Goal: Task Accomplishment & Management: Manage account settings

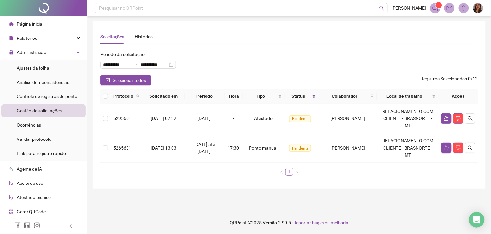
click at [44, 112] on span "Gestão de solicitações" at bounding box center [39, 110] width 45 height 5
click at [42, 95] on span "Controle de registros de ponto" at bounding box center [47, 96] width 60 height 5
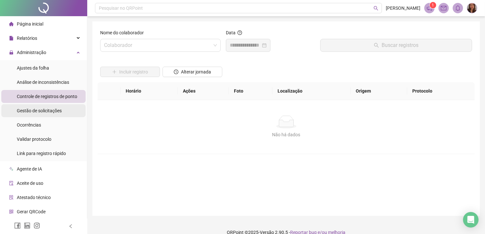
click at [44, 109] on span "Gestão de solicitações" at bounding box center [39, 110] width 45 height 5
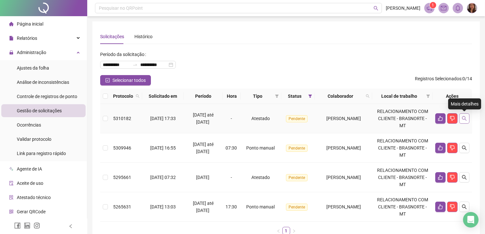
click at [463, 117] on icon "search" at bounding box center [464, 118] width 5 height 5
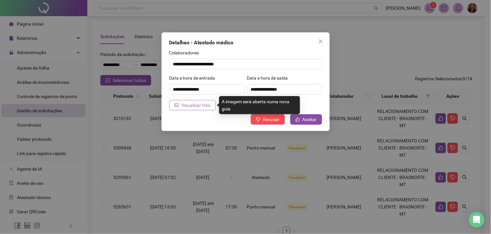
click at [201, 108] on span "Visualizar foto" at bounding box center [195, 105] width 29 height 7
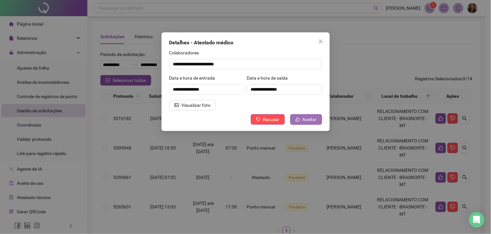
click at [308, 121] on span "Aceitar" at bounding box center [309, 119] width 14 height 7
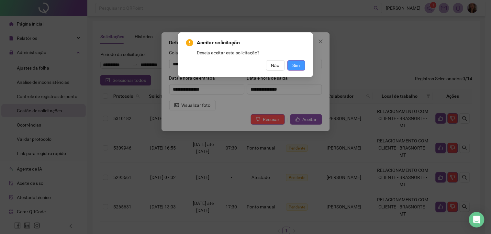
click at [295, 67] on span "Sim" at bounding box center [295, 65] width 7 height 7
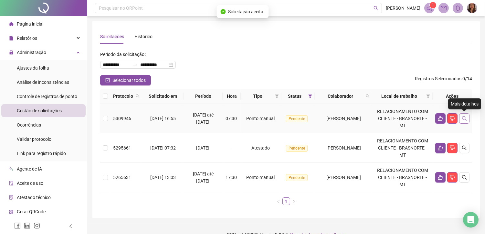
click at [464, 117] on icon "search" at bounding box center [464, 118] width 5 height 5
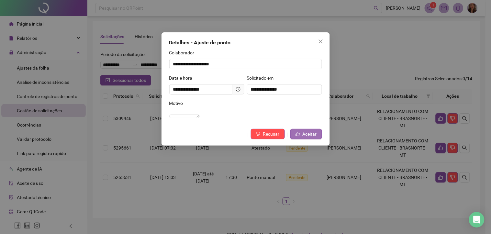
click at [302, 139] on button "Aceitar" at bounding box center [306, 134] width 32 height 10
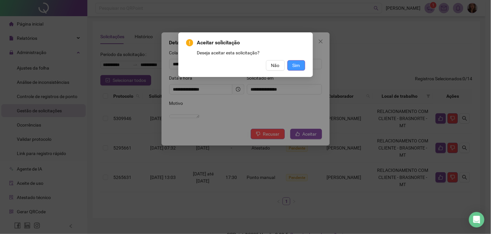
click at [293, 65] on span "Sim" at bounding box center [295, 65] width 7 height 7
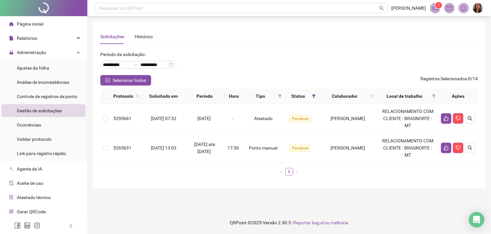
click at [335, 69] on div "**********" at bounding box center [288, 62] width 377 height 26
click at [44, 42] on div "Relatórios" at bounding box center [43, 38] width 84 height 13
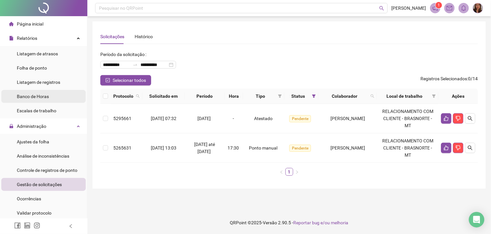
click at [38, 97] on span "Banco de Horas" at bounding box center [33, 96] width 32 height 5
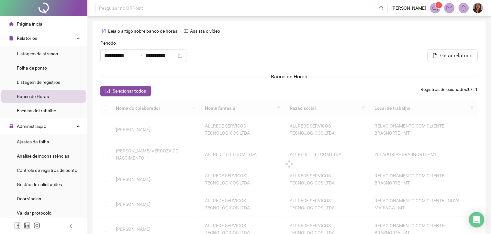
type input "**********"
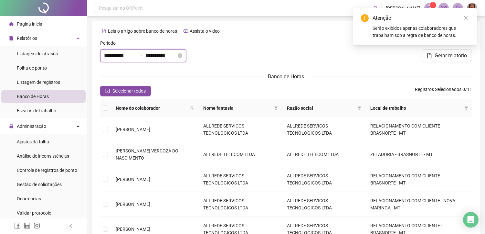
click at [115, 56] on input "**********" at bounding box center [119, 56] width 31 height 8
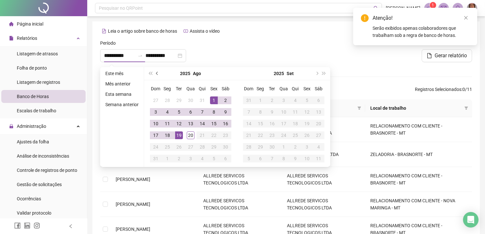
click at [158, 72] on button "prev-year" at bounding box center [157, 73] width 7 height 13
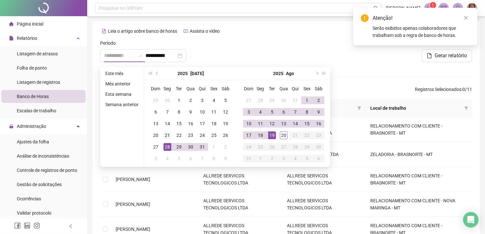
type input "**********"
click at [169, 137] on div "21" at bounding box center [168, 135] width 8 height 8
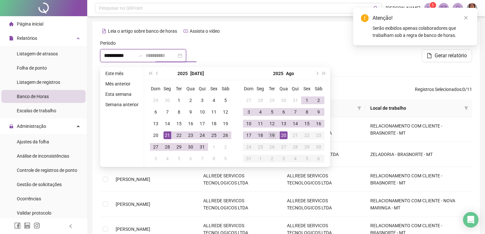
type input "**********"
click at [274, 135] on div "19" at bounding box center [272, 135] width 8 height 8
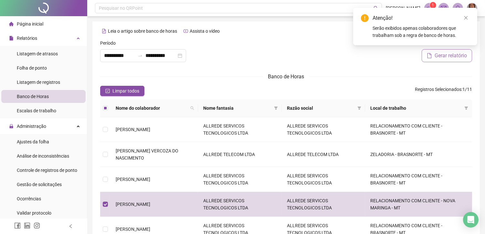
click at [441, 58] on span "Gerar relatório" at bounding box center [451, 56] width 32 height 8
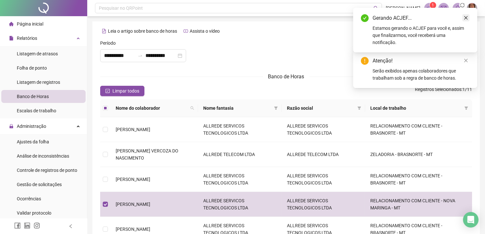
click at [467, 17] on icon "close" at bounding box center [467, 18] width 4 height 4
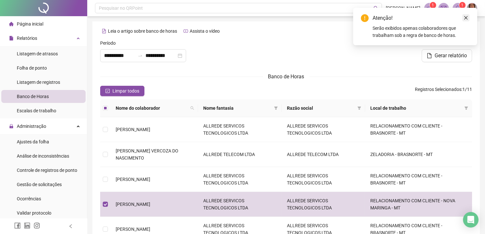
click at [464, 16] on icon "close" at bounding box center [466, 18] width 5 height 5
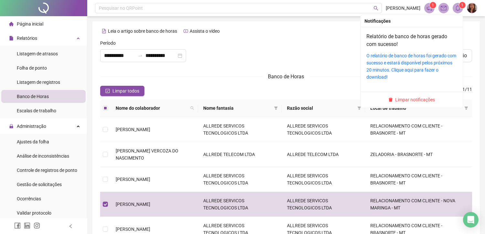
click at [456, 10] on icon "bell" at bounding box center [458, 8] width 6 height 6
click at [392, 40] on link "Relatório de banco de horas gerado com sucesso!" at bounding box center [407, 40] width 81 height 14
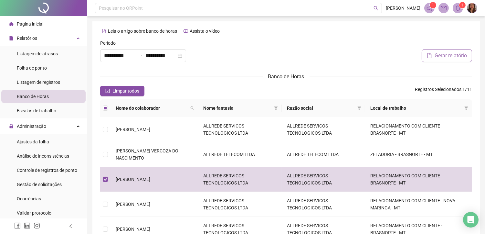
click at [455, 54] on span "Gerar relatório" at bounding box center [451, 56] width 32 height 8
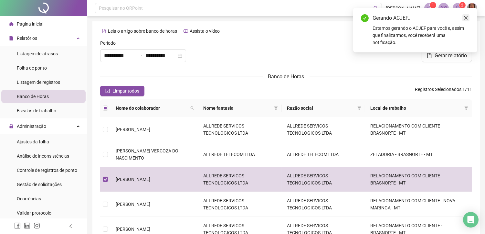
click at [468, 16] on icon "close" at bounding box center [466, 18] width 5 height 5
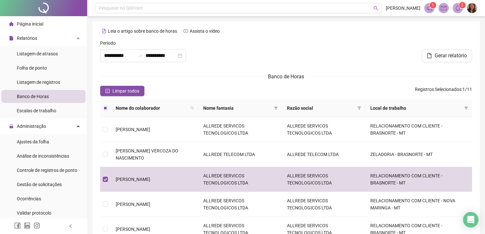
click at [460, 5] on sup "2" at bounding box center [463, 5] width 6 height 6
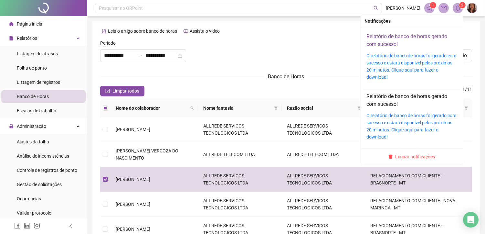
click at [374, 39] on link "Relatório de banco de horas gerado com sucesso!" at bounding box center [407, 40] width 81 height 14
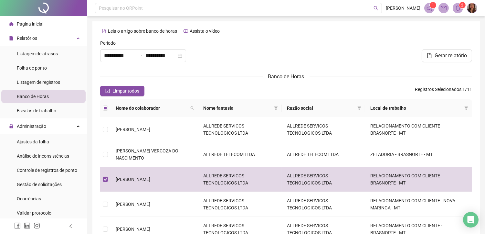
click at [285, 42] on div at bounding box center [286, 53] width 126 height 28
click at [268, 47] on div at bounding box center [286, 53] width 126 height 28
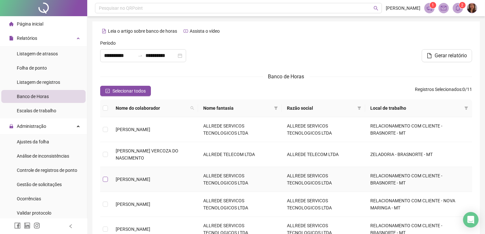
scroll to position [36, 0]
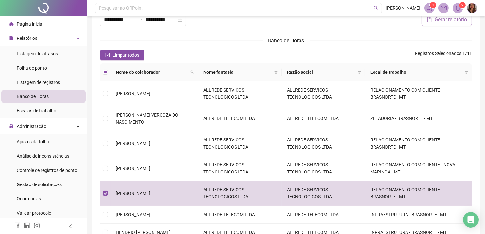
click at [447, 23] on span "Gerar relatório" at bounding box center [451, 20] width 32 height 8
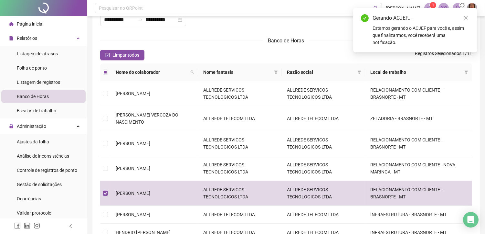
click at [466, 18] on icon "close" at bounding box center [467, 18] width 4 height 4
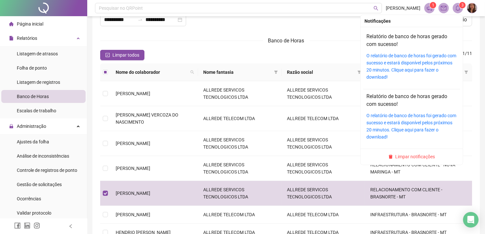
click at [380, 40] on h4 "Relatório de banco de horas gerado com sucesso!" at bounding box center [412, 41] width 91 height 16
click at [382, 36] on link "Relatório de banco de horas gerado com sucesso!" at bounding box center [407, 40] width 81 height 14
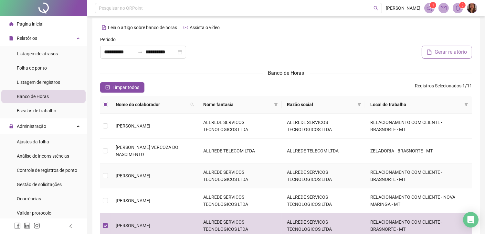
scroll to position [0, 0]
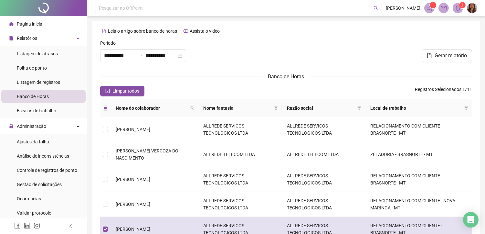
click at [105, 218] on td at bounding box center [105, 229] width 10 height 25
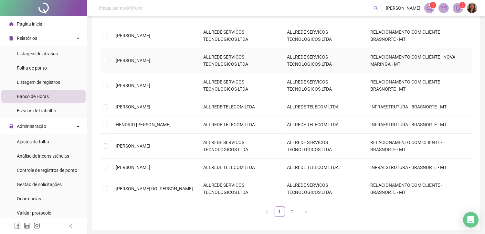
scroll to position [160, 0]
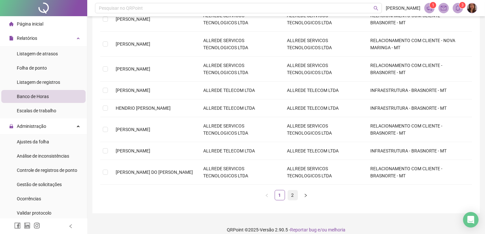
click at [290, 190] on link "2" at bounding box center [293, 195] width 10 height 10
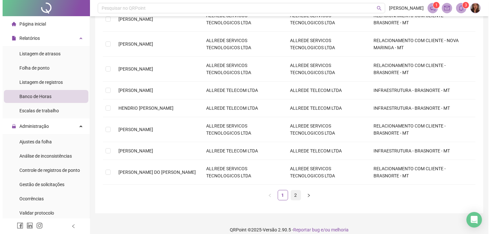
scroll to position [0, 0]
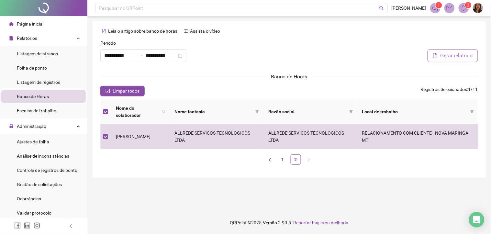
click at [459, 59] on span "Gerar relatório" at bounding box center [456, 56] width 32 height 8
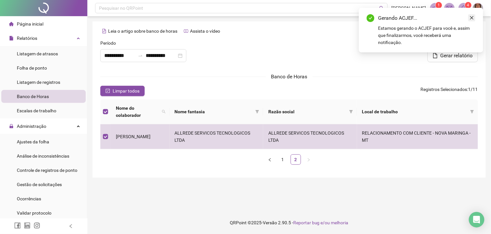
click at [471, 17] on icon "close" at bounding box center [472, 18] width 4 height 4
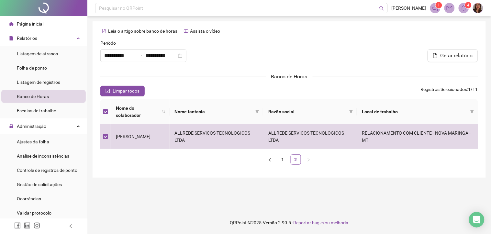
click at [463, 9] on icon "bell" at bounding box center [464, 8] width 6 height 6
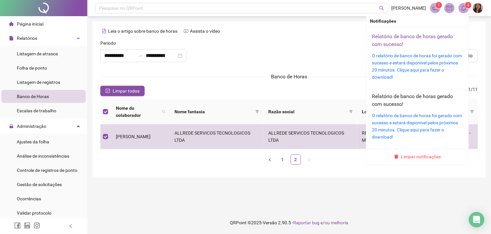
click at [393, 36] on link "Relatório de banco de horas gerado com sucesso!" at bounding box center [412, 40] width 81 height 14
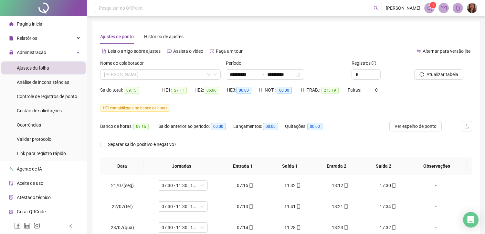
click at [181, 70] on span "[PERSON_NAME]" at bounding box center [160, 75] width 113 height 10
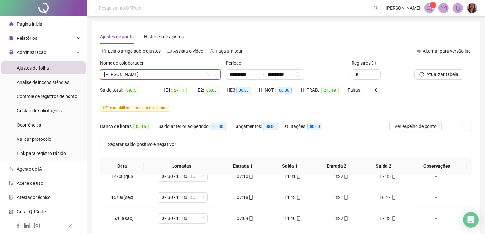
click at [159, 74] on span "[PERSON_NAME]" at bounding box center [160, 75] width 113 height 10
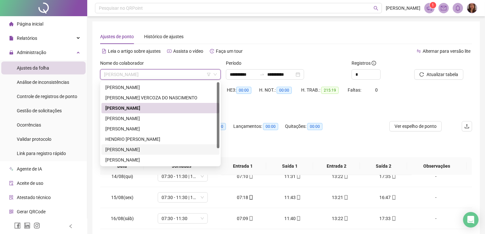
click at [134, 148] on div "[PERSON_NAME]" at bounding box center [160, 149] width 110 height 7
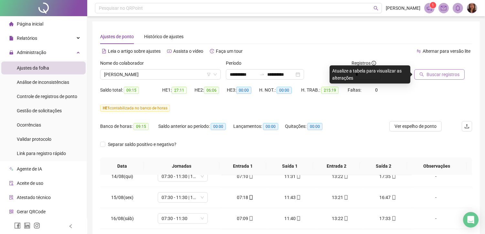
click at [445, 73] on span "Buscar registros" at bounding box center [443, 74] width 33 height 7
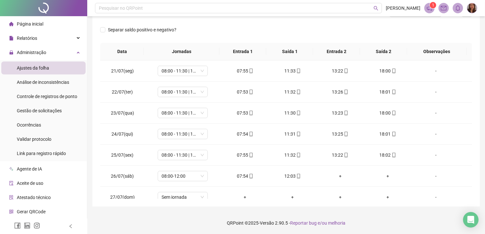
scroll to position [0, 0]
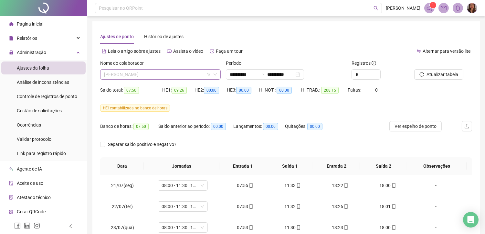
click at [173, 72] on span "[PERSON_NAME]" at bounding box center [160, 75] width 113 height 10
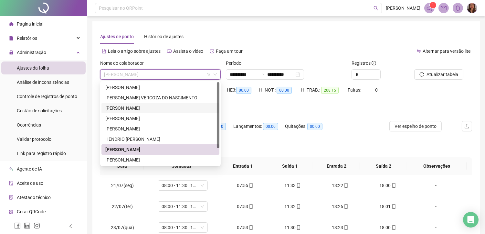
click at [118, 109] on div "[PERSON_NAME]" at bounding box center [160, 107] width 110 height 7
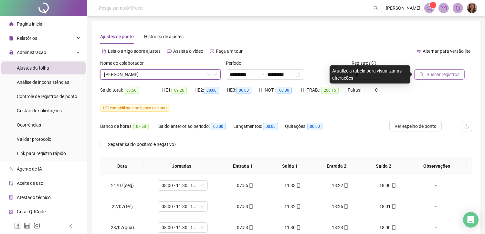
click at [448, 76] on span "Buscar registros" at bounding box center [443, 74] width 33 height 7
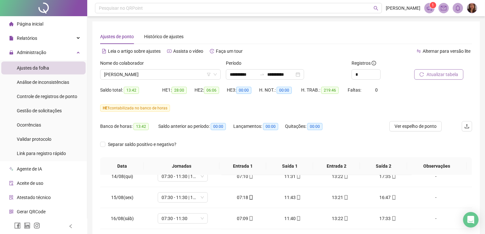
click at [441, 75] on span "Atualizar tabela" at bounding box center [443, 74] width 32 height 7
click at [146, 93] on div "Saldo total: 20:19" at bounding box center [131, 89] width 62 height 7
click at [446, 72] on span "Atualizar tabela" at bounding box center [443, 74] width 32 height 7
click at [172, 75] on span "[PERSON_NAME]" at bounding box center [160, 75] width 113 height 10
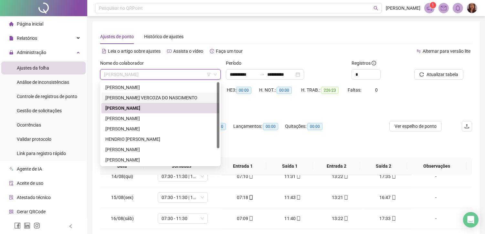
drag, startPoint x: 126, startPoint y: 97, endPoint x: 288, endPoint y: 99, distance: 161.7
click at [126, 97] on div "[PERSON_NAME] VERCOZA DO NASCIMENTO" at bounding box center [160, 97] width 110 height 7
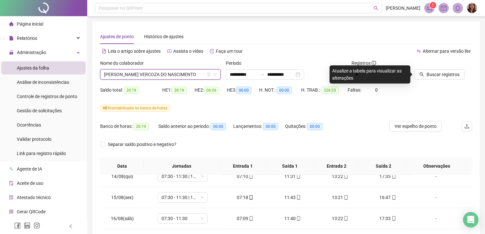
click at [142, 73] on span "[PERSON_NAME] VERCOZA DO NASCIMENTO" at bounding box center [160, 75] width 113 height 10
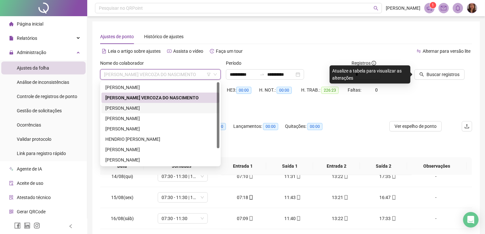
click at [134, 111] on div "[PERSON_NAME]" at bounding box center [160, 107] width 110 height 7
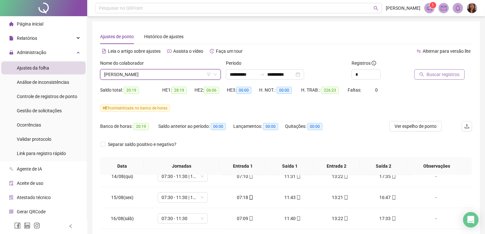
click at [441, 76] on span "Buscar registros" at bounding box center [443, 74] width 33 height 7
click at [140, 77] on span "[PERSON_NAME]" at bounding box center [160, 75] width 113 height 10
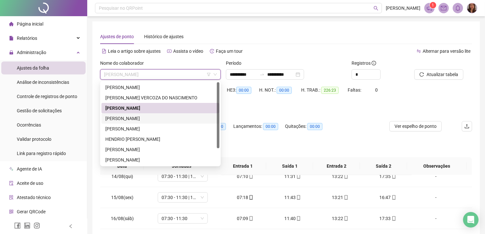
click at [136, 121] on div "[PERSON_NAME]" at bounding box center [160, 118] width 110 height 7
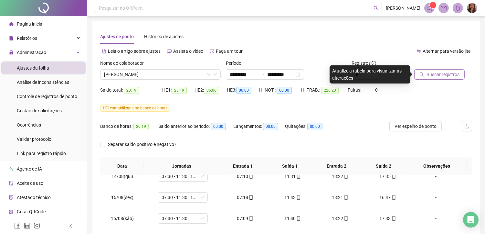
click at [434, 75] on span "Buscar registros" at bounding box center [443, 74] width 33 height 7
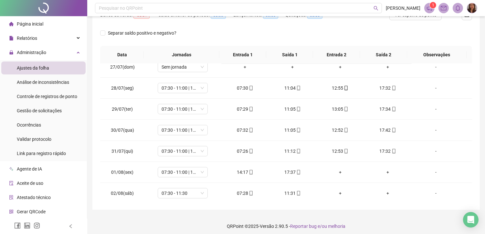
scroll to position [141, 0]
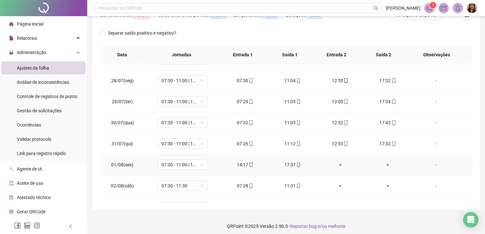
click at [432, 164] on div "-" at bounding box center [436, 164] width 38 height 7
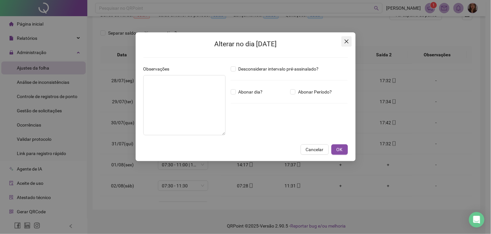
click at [344, 40] on icon "close" at bounding box center [346, 41] width 5 height 5
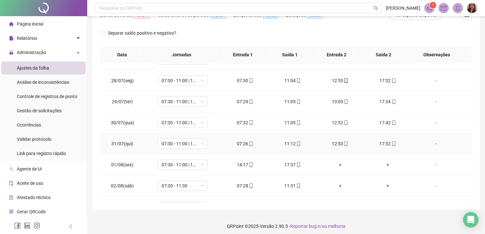
click at [431, 143] on div "-" at bounding box center [436, 143] width 38 height 7
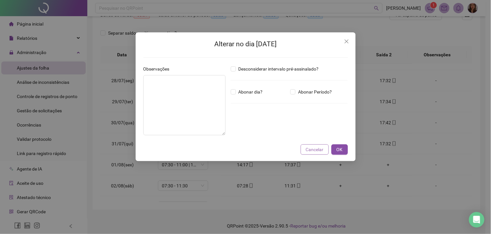
click at [311, 148] on span "Cancelar" at bounding box center [315, 149] width 18 height 7
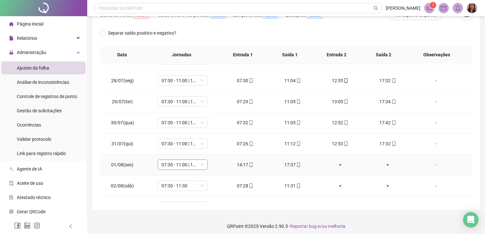
click at [202, 164] on span "07:30 - 11:00 | 13:00 - 17:30" at bounding box center [183, 165] width 42 height 10
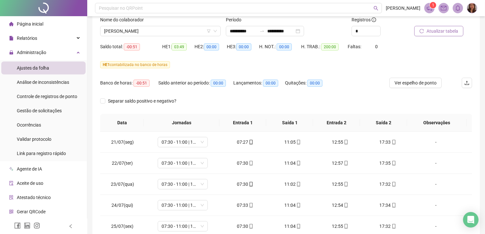
scroll to position [0, 0]
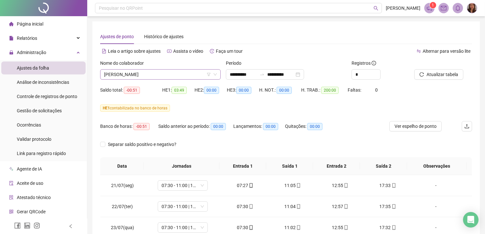
click at [180, 73] on span "[PERSON_NAME]" at bounding box center [160, 75] width 113 height 10
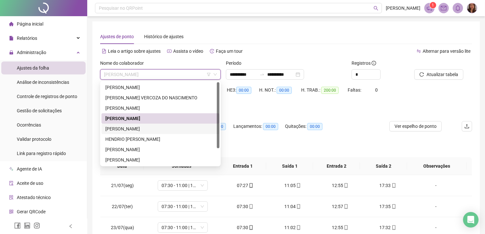
click at [146, 130] on div "[PERSON_NAME]" at bounding box center [160, 128] width 110 height 7
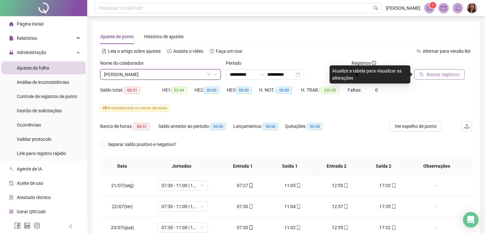
click at [438, 73] on span "Buscar registros" at bounding box center [443, 74] width 33 height 7
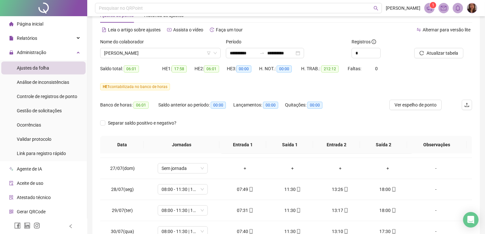
scroll to position [9, 0]
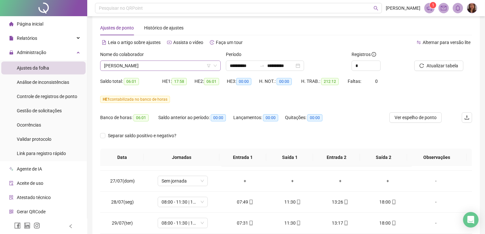
click at [168, 64] on span "[PERSON_NAME]" at bounding box center [160, 66] width 113 height 10
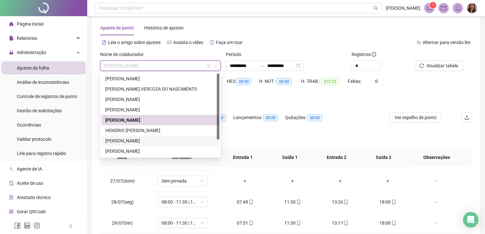
drag, startPoint x: 128, startPoint y: 143, endPoint x: 428, endPoint y: 85, distance: 305.3
click at [128, 143] on div "[PERSON_NAME]" at bounding box center [160, 140] width 110 height 7
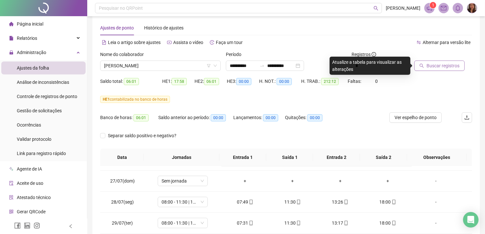
click at [443, 63] on span "Buscar registros" at bounding box center [443, 65] width 33 height 7
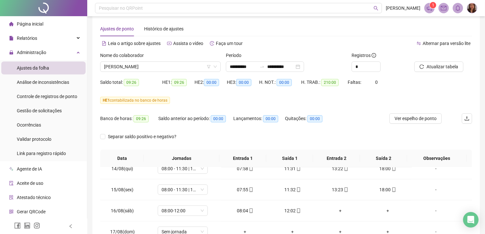
scroll to position [0, 0]
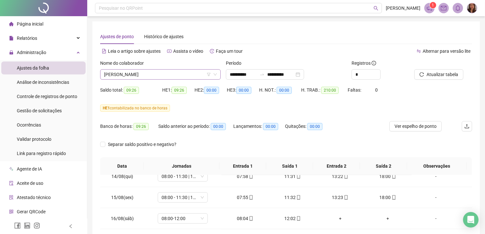
click at [191, 72] on span "[PERSON_NAME]" at bounding box center [160, 75] width 113 height 10
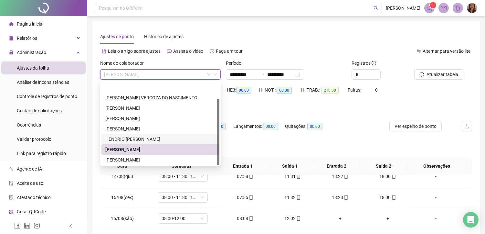
scroll to position [21, 0]
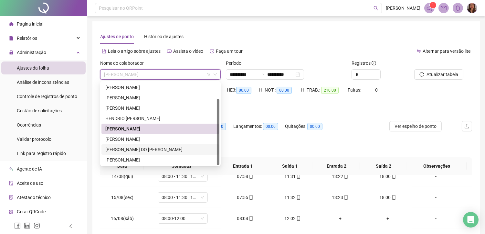
click at [124, 150] on div "[PERSON_NAME] DO [PERSON_NAME]" at bounding box center [160, 149] width 110 height 7
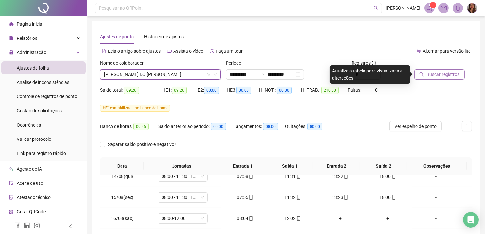
click at [430, 77] on span "Buscar registros" at bounding box center [443, 74] width 33 height 7
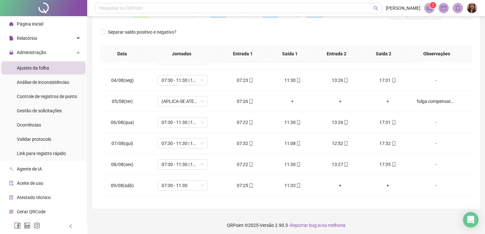
scroll to position [283, 0]
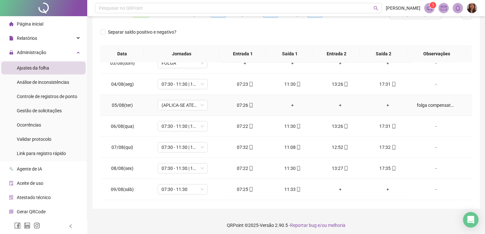
click at [436, 105] on div "folga compensatória de meio período (tarde) das 13:30 as 17:30" at bounding box center [436, 105] width 38 height 7
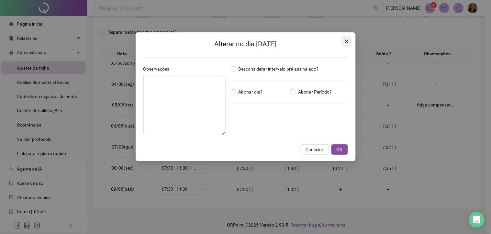
click at [345, 42] on icon "close" at bounding box center [346, 41] width 5 height 5
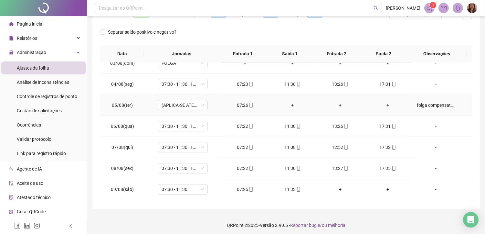
click at [439, 106] on div "folga compensatória de meio período (tarde) das 13:30 as 17:30" at bounding box center [436, 105] width 38 height 7
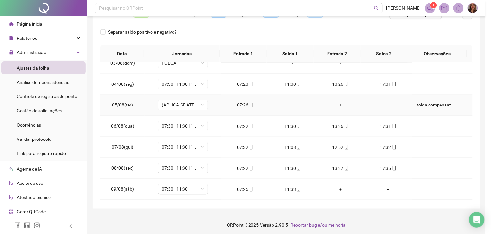
type textarea "**********"
type input "*****"
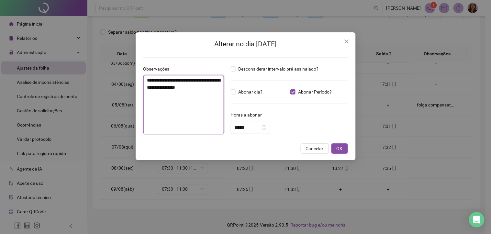
click at [216, 89] on textarea "**********" at bounding box center [183, 104] width 81 height 59
click at [208, 80] on textarea "**********" at bounding box center [183, 104] width 81 height 59
click at [214, 87] on textarea "**********" at bounding box center [183, 104] width 81 height 59
click at [348, 42] on icon "close" at bounding box center [346, 41] width 5 height 5
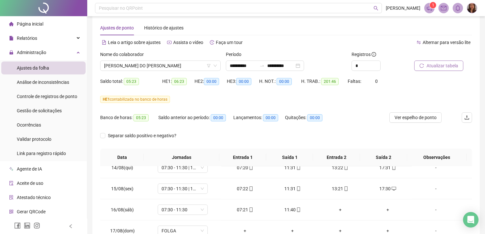
scroll to position [0, 0]
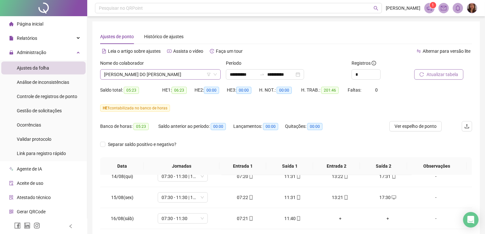
click at [181, 74] on span "[PERSON_NAME] DO [PERSON_NAME]" at bounding box center [160, 75] width 113 height 10
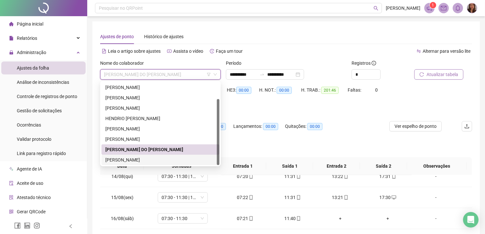
click at [141, 161] on div "[PERSON_NAME]" at bounding box center [160, 159] width 110 height 7
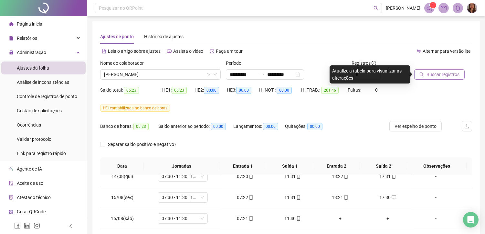
click at [444, 74] on span "Buscar registros" at bounding box center [443, 74] width 33 height 7
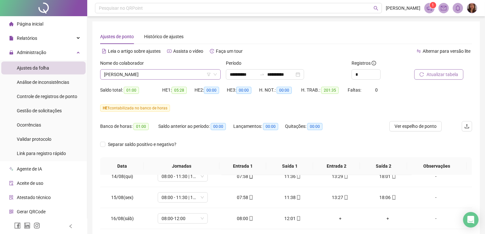
click at [167, 73] on span "[PERSON_NAME]" at bounding box center [160, 75] width 113 height 10
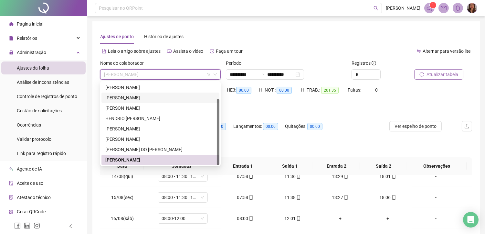
click at [137, 98] on div "[PERSON_NAME]" at bounding box center [160, 97] width 110 height 7
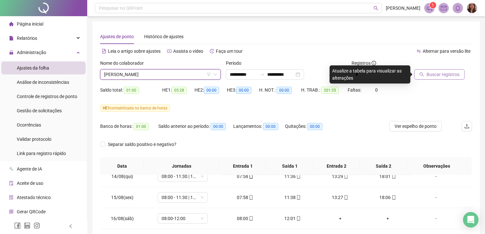
click at [441, 75] on span "Buscar registros" at bounding box center [443, 74] width 33 height 7
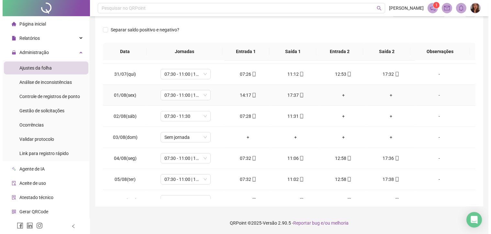
scroll to position [191, 0]
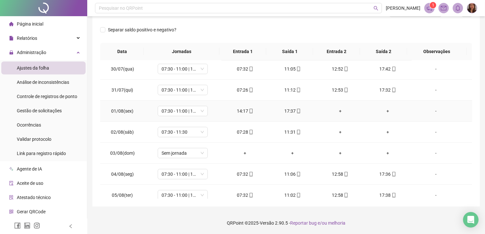
click at [430, 111] on div "-" at bounding box center [436, 110] width 38 height 7
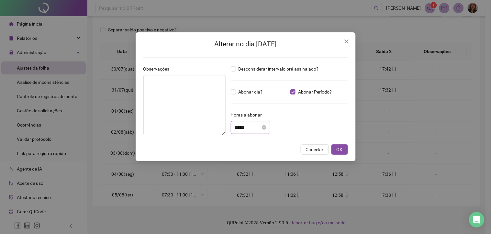
drag, startPoint x: 233, startPoint y: 128, endPoint x: 251, endPoint y: 130, distance: 17.9
click at [251, 130] on div "*****" at bounding box center [250, 127] width 39 height 13
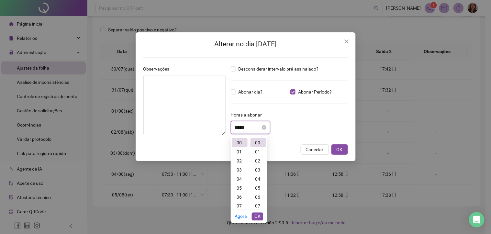
click at [238, 128] on input "*****" at bounding box center [247, 128] width 26 height 8
click at [240, 187] on div "05" at bounding box center [240, 187] width 16 height 9
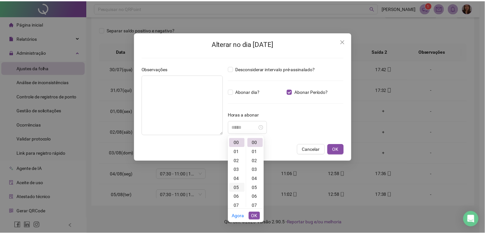
scroll to position [45, 0]
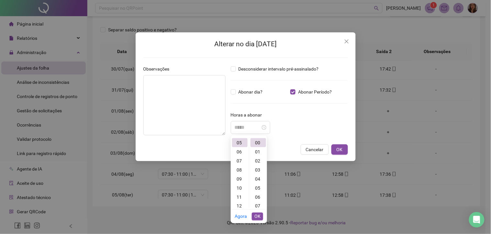
type input "*****"
click at [258, 218] on span "OK" at bounding box center [257, 216] width 6 height 7
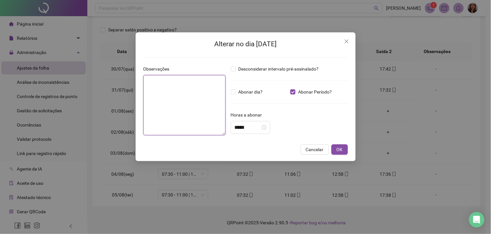
click at [169, 92] on textarea at bounding box center [184, 105] width 82 height 60
type textarea "*"
type textarea "**********"
click at [344, 150] on button "OK" at bounding box center [339, 149] width 16 height 10
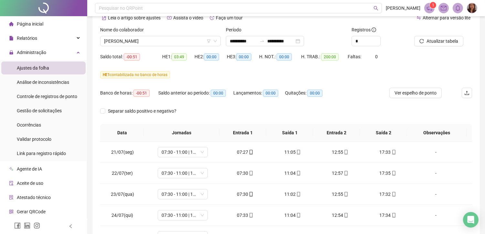
scroll to position [0, 0]
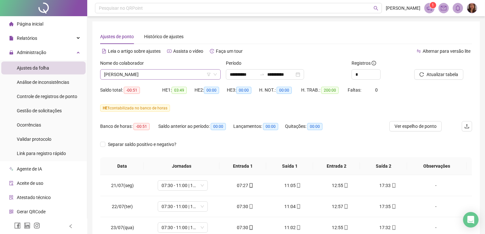
click at [176, 75] on span "[PERSON_NAME]" at bounding box center [160, 75] width 113 height 10
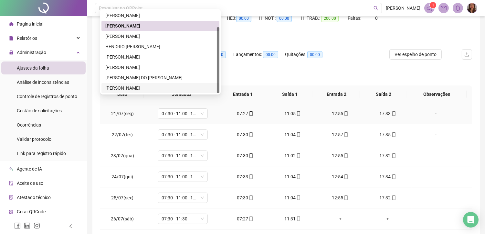
scroll to position [36, 0]
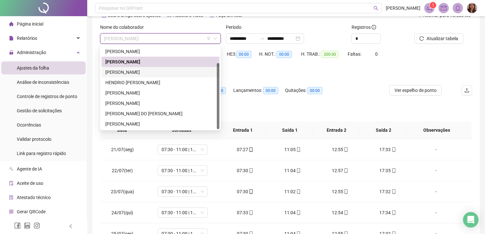
click at [120, 72] on div "[PERSON_NAME]" at bounding box center [160, 72] width 110 height 7
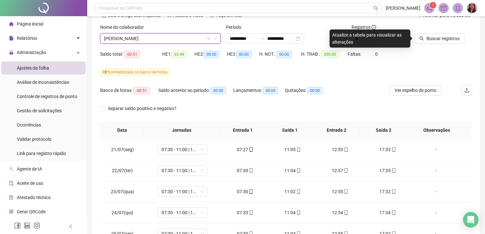
click at [442, 38] on span "Buscar registros" at bounding box center [443, 38] width 33 height 7
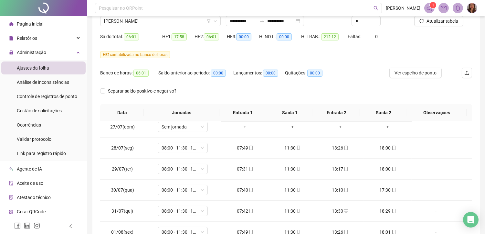
scroll to position [0, 0]
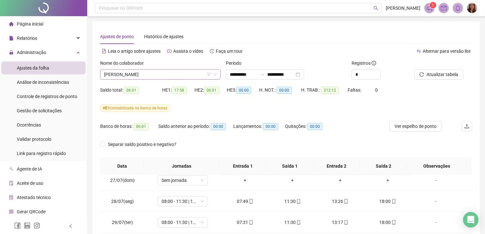
click at [118, 74] on span "[PERSON_NAME]" at bounding box center [160, 75] width 113 height 10
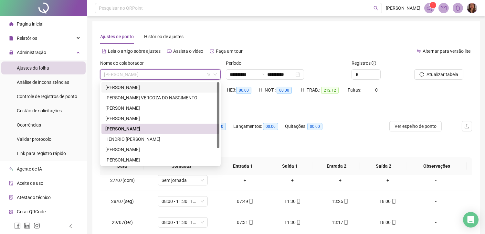
click at [147, 88] on div "[PERSON_NAME]" at bounding box center [160, 87] width 110 height 7
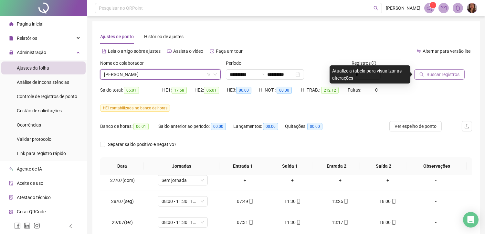
click at [451, 69] on button "Buscar registros" at bounding box center [440, 74] width 50 height 10
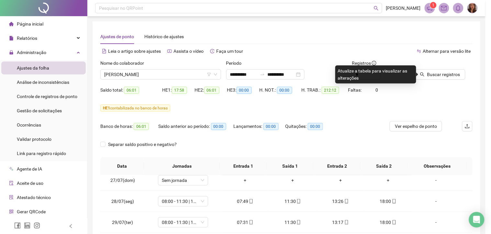
click at [443, 78] on div "Buscando registros Os registros de ponto estão sendo buscados... OK" at bounding box center [245, 117] width 491 height 234
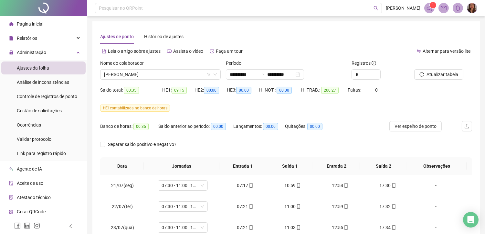
click at [43, 23] on li "Página inicial" at bounding box center [43, 23] width 84 height 13
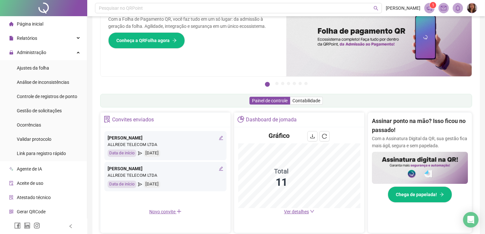
scroll to position [36, 0]
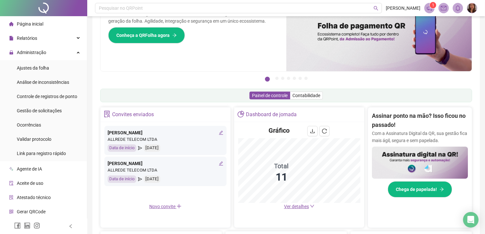
click at [302, 209] on span "Ver detalhes" at bounding box center [296, 206] width 25 height 5
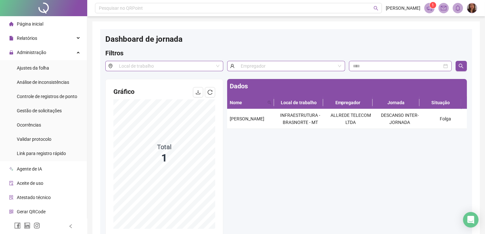
click at [32, 26] on span "Página inicial" at bounding box center [30, 23] width 27 height 5
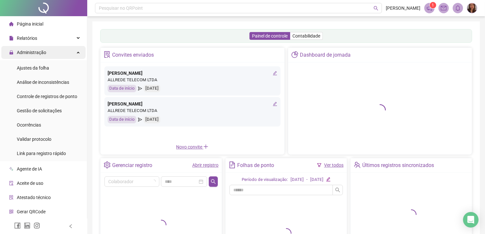
click at [44, 54] on span "Administração" at bounding box center [31, 52] width 29 height 5
